Goal: Information Seeking & Learning: Learn about a topic

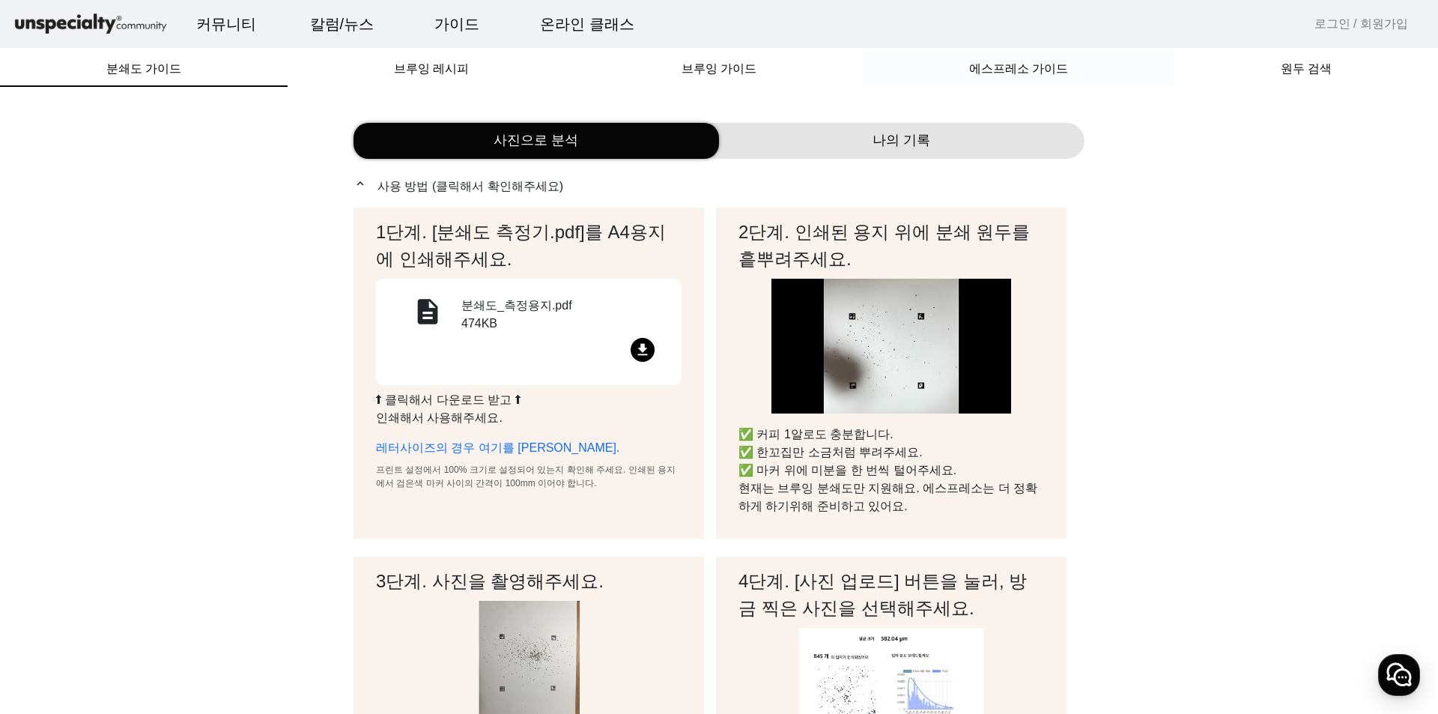
click at [1099, 77] on div "에스프레소 가이드" at bounding box center [1019, 69] width 312 height 36
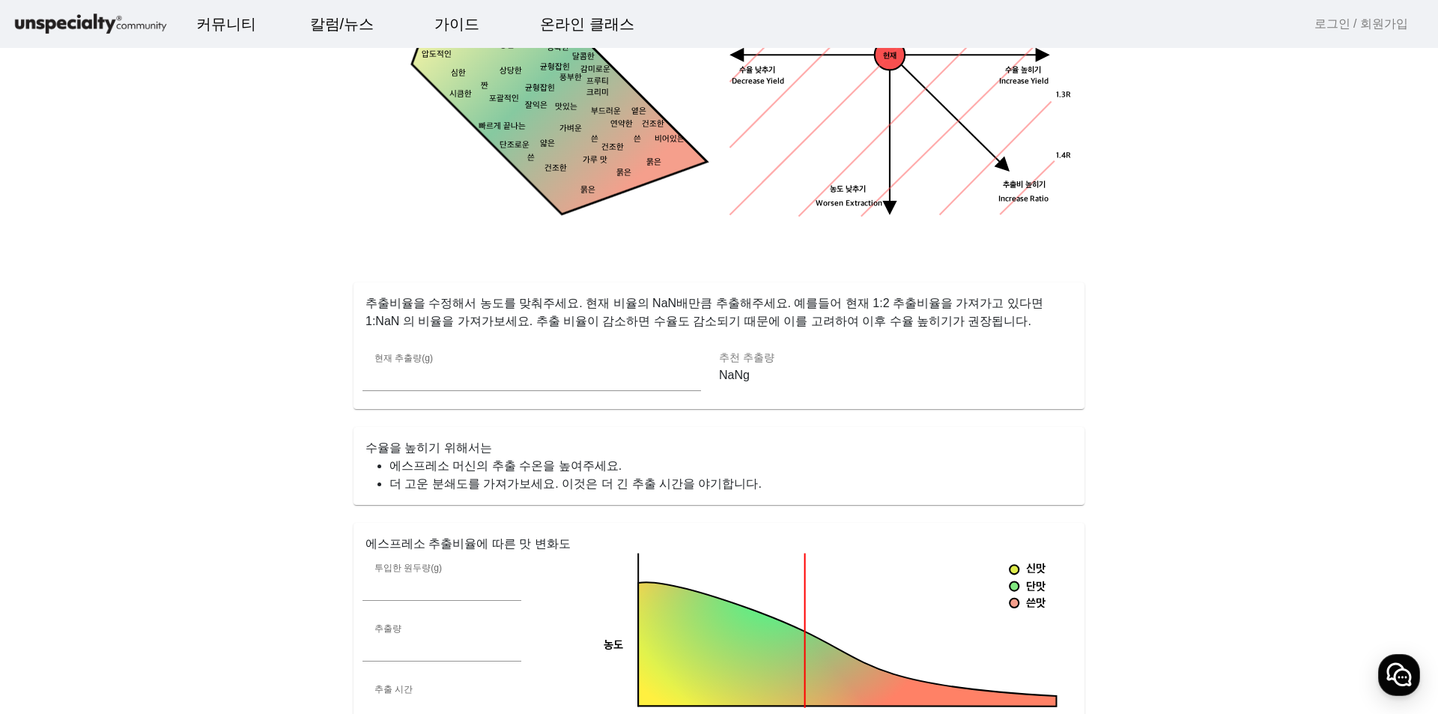
scroll to position [300, 0]
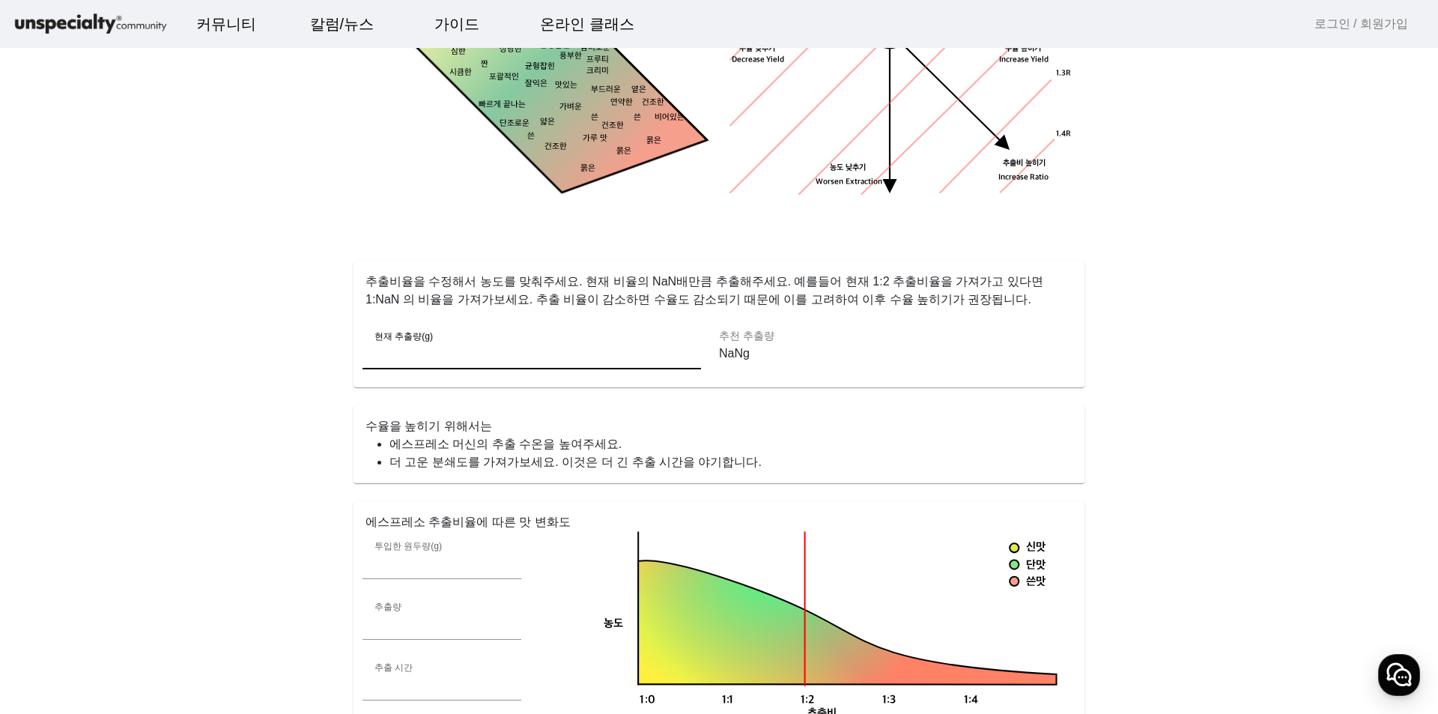
click at [474, 353] on input "**" at bounding box center [532, 354] width 315 height 18
click at [737, 351] on p "NaNg" at bounding box center [888, 354] width 339 height 18
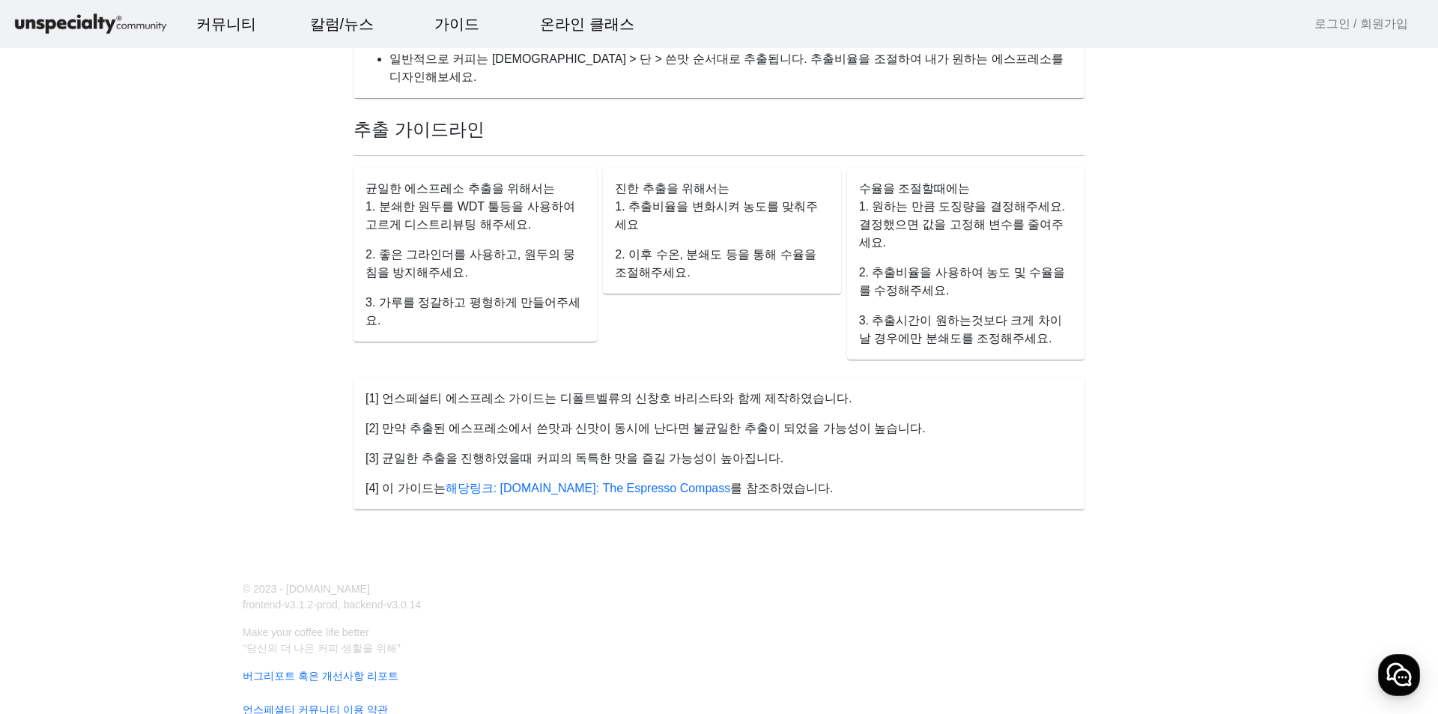
scroll to position [1015, 0]
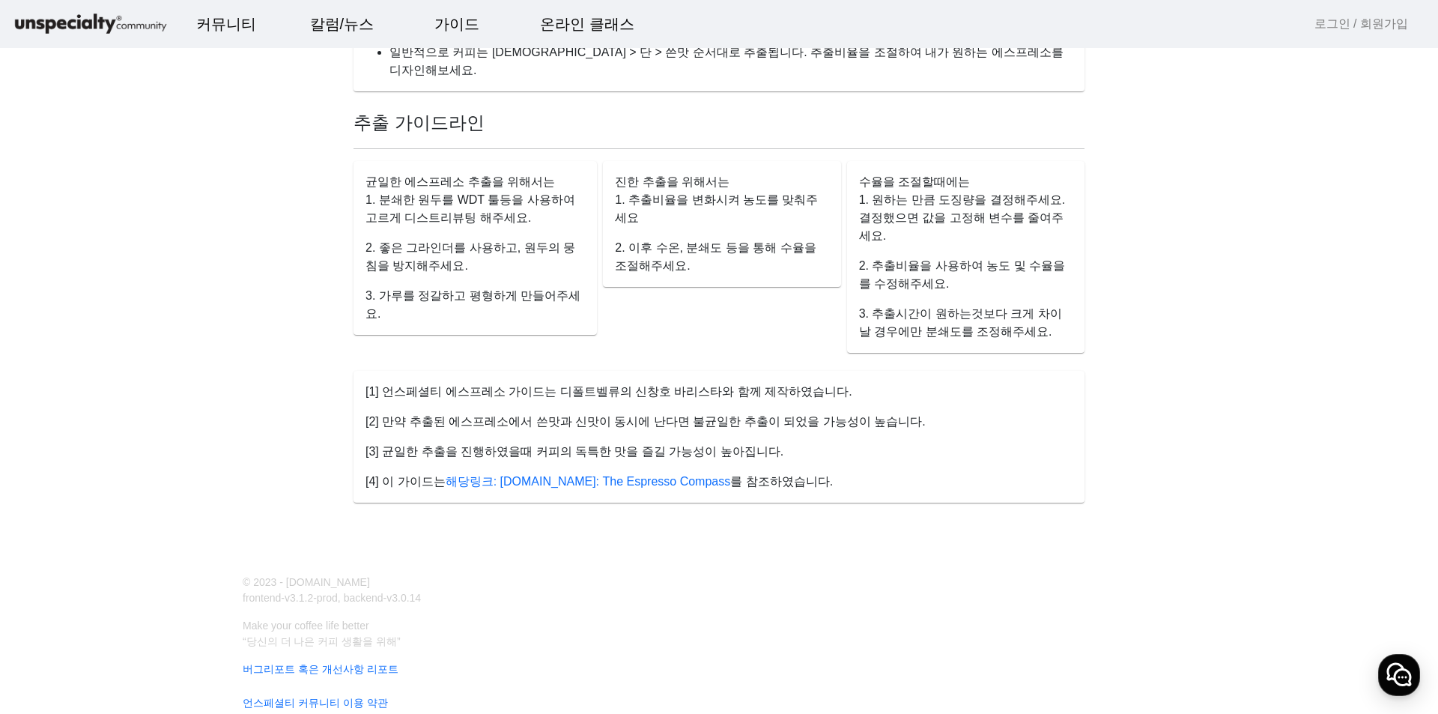
drag, startPoint x: 375, startPoint y: 160, endPoint x: 1103, endPoint y: 290, distance: 740.2
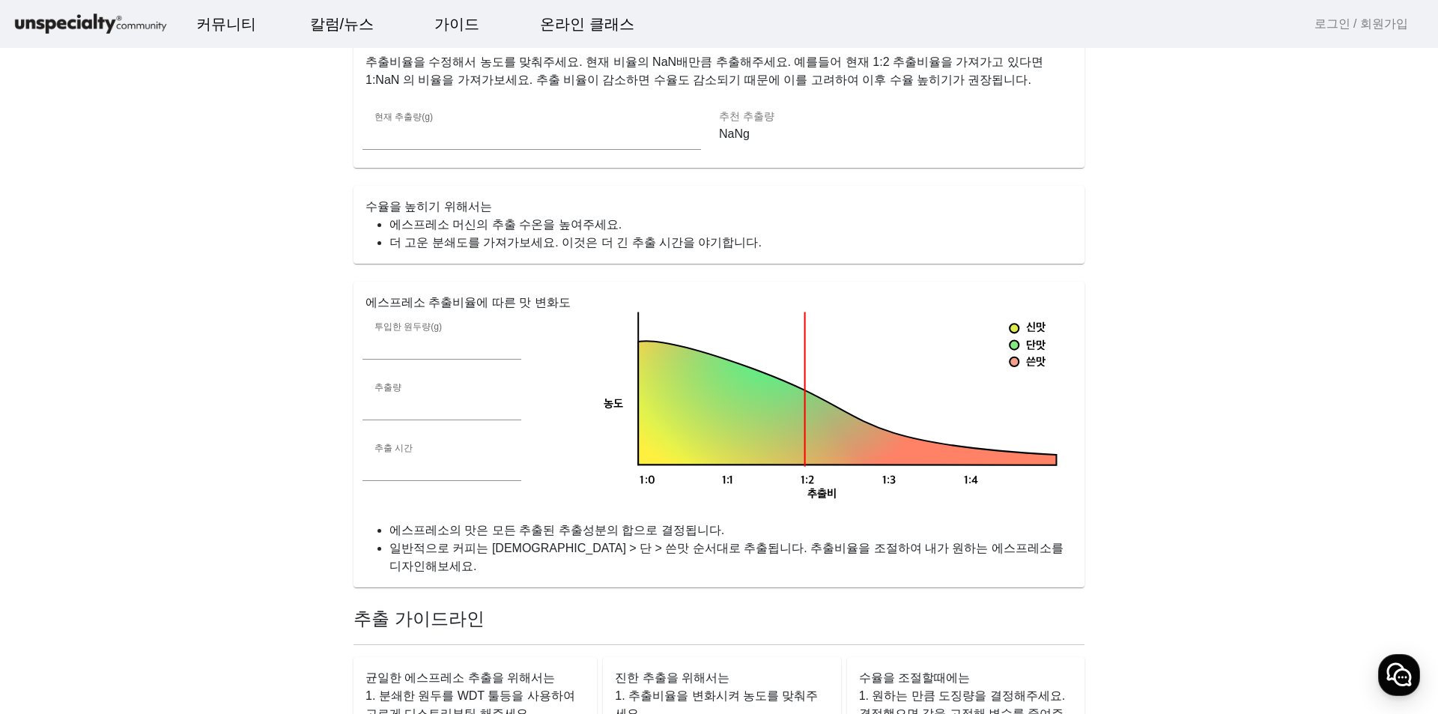
scroll to position [491, 0]
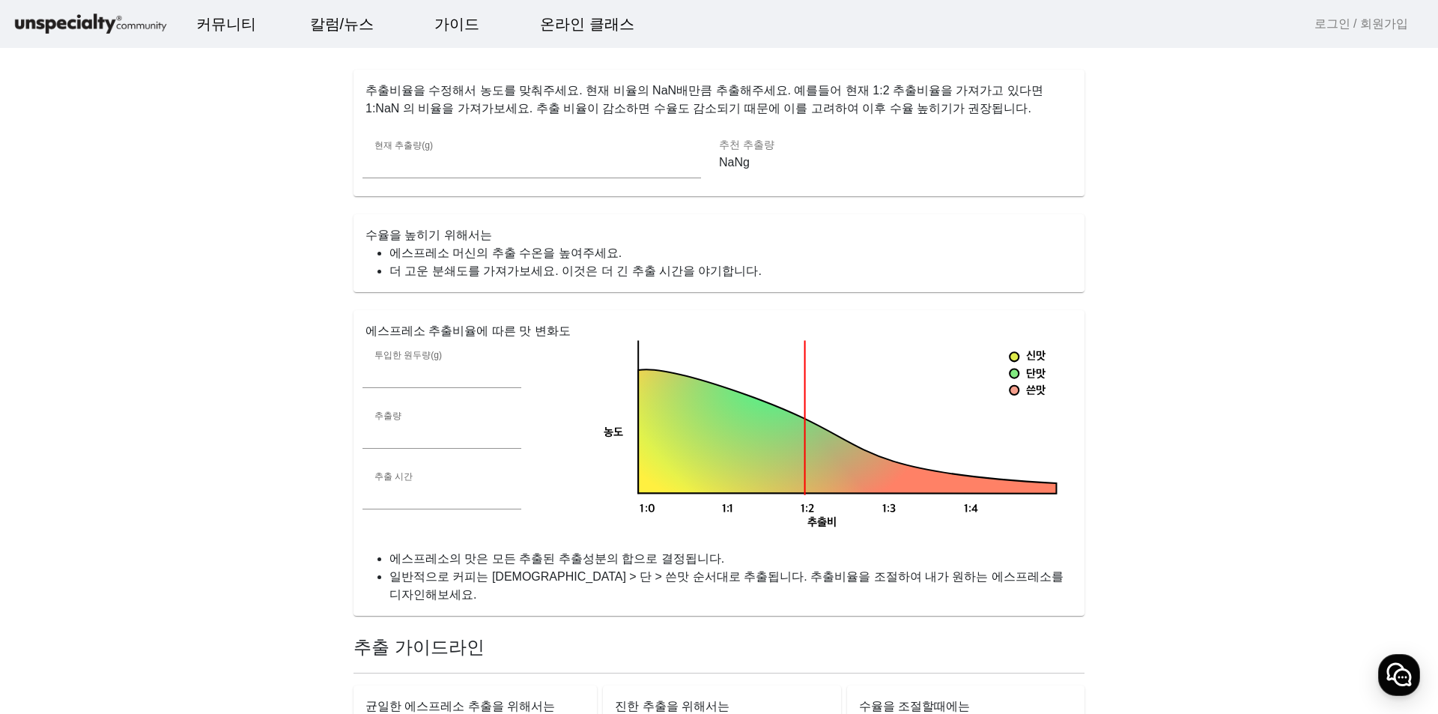
drag, startPoint x: 362, startPoint y: 236, endPoint x: 811, endPoint y: 272, distance: 450.9
click at [812, 266] on mat-card "수율을 높히기 위해서는 에스프레소 머신의 추출 수온을 높여주세요. 더 고운 분쇄도를 가져가보세요. 이것은 더 긴 추출 시간을 야기합니다." at bounding box center [719, 253] width 731 height 78
click at [795, 267] on li "더 고운 분쇄도를 가져가보세요. 이것은 더 긴 추출 시간을 야기합니다." at bounding box center [730, 271] width 683 height 18
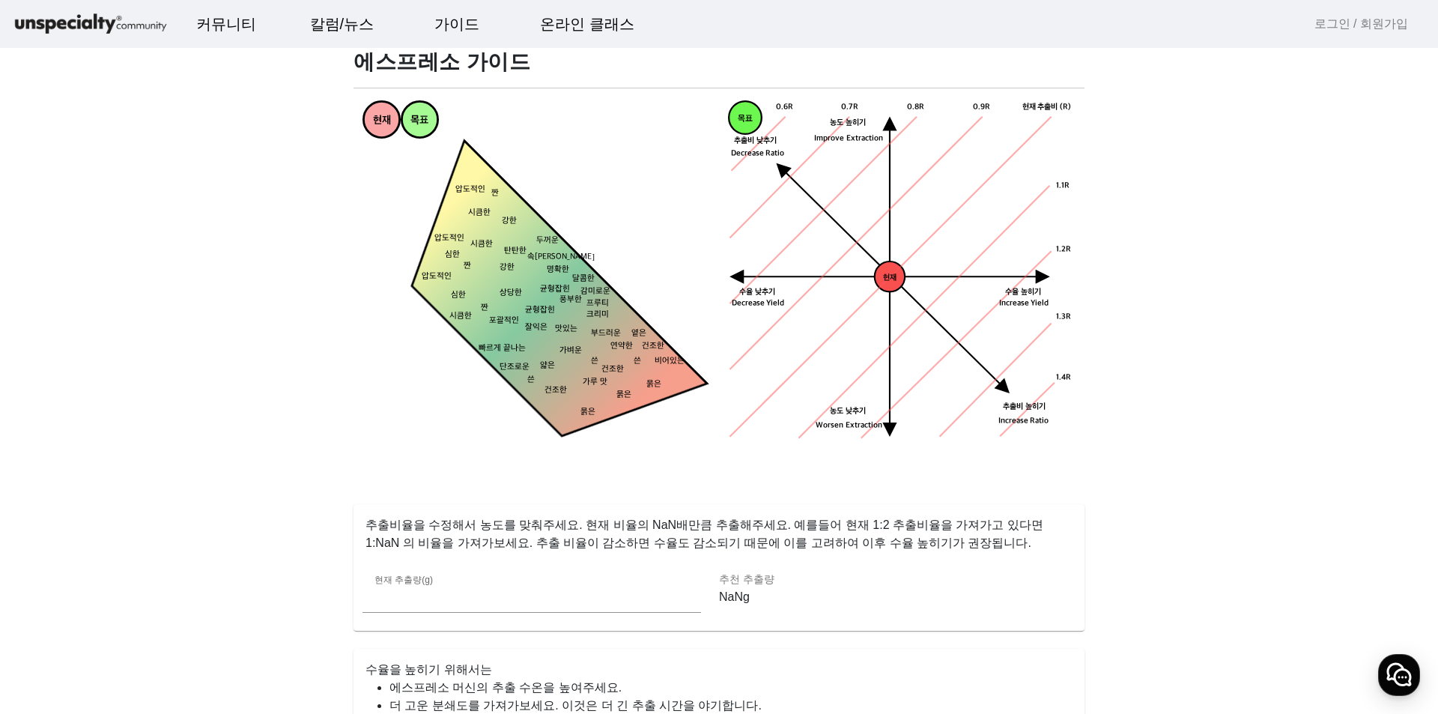
scroll to position [0, 0]
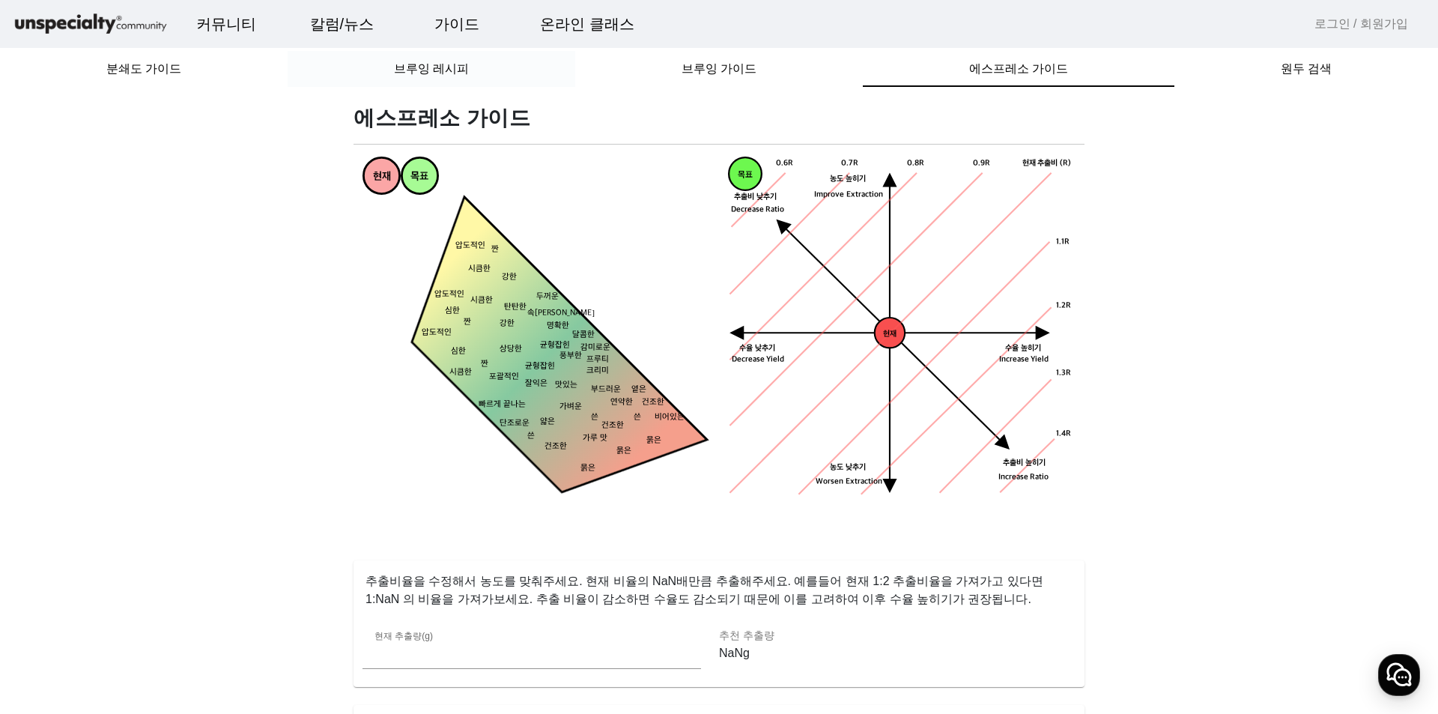
click at [462, 70] on span "브루잉 레시피" at bounding box center [431, 69] width 75 height 12
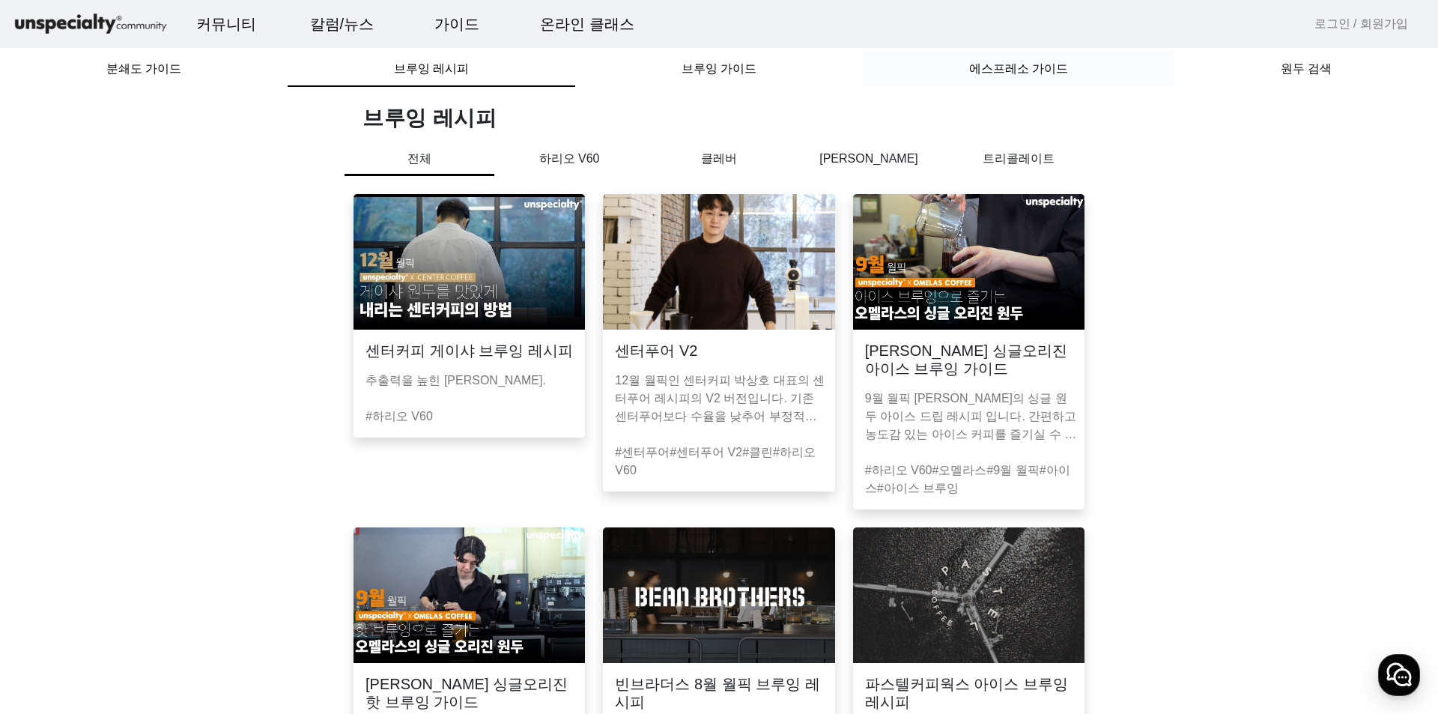
click at [1032, 71] on span "에스프레소 가이드" at bounding box center [1018, 69] width 99 height 12
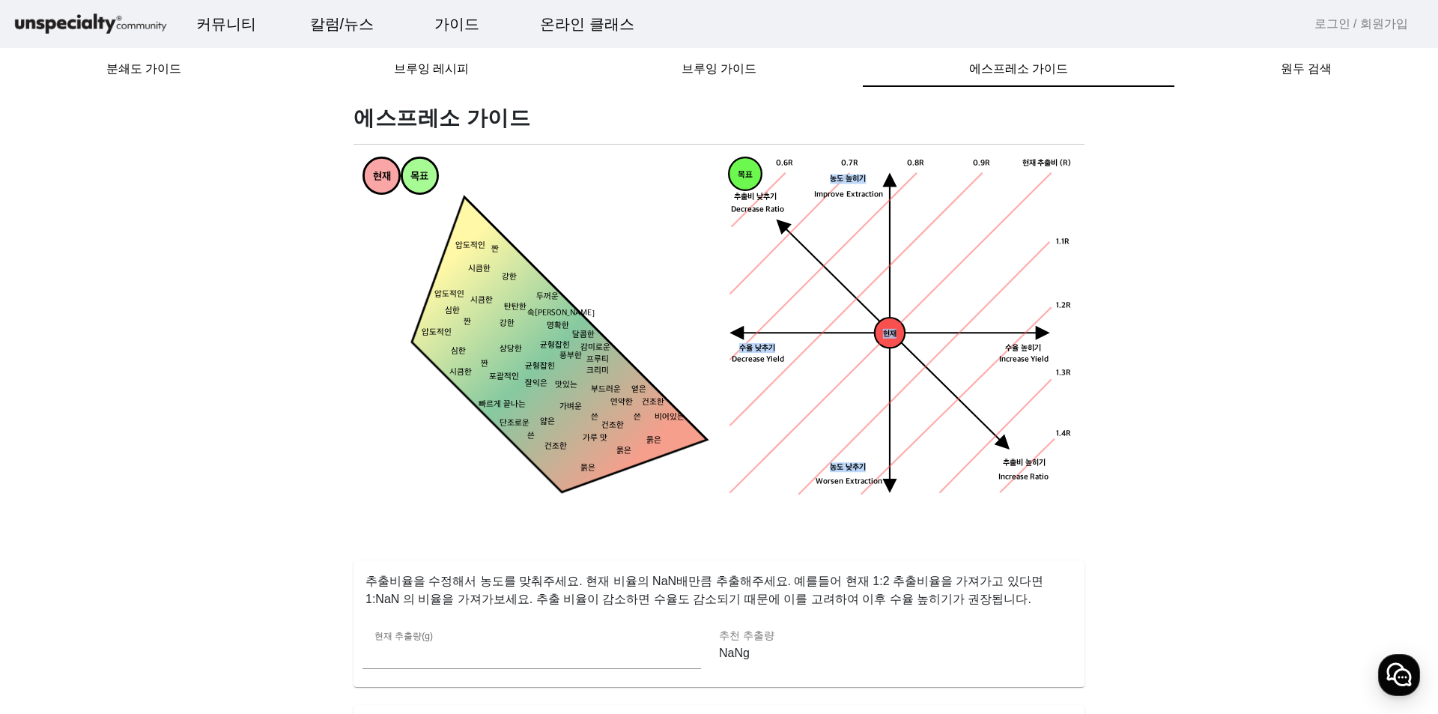
drag, startPoint x: 723, startPoint y: 163, endPoint x: 985, endPoint y: 423, distance: 369.7
click at [985, 423] on div "목표 농도목표점 현재 수율 낮추기 농도 높히기 농도 낮추기 추출비 높히기 현재 추출비 (R) 0.9R 1.1R 1.2R 1.3R 1.4R 0.…" at bounding box center [902, 331] width 348 height 348
